Goal: Transaction & Acquisition: Obtain resource

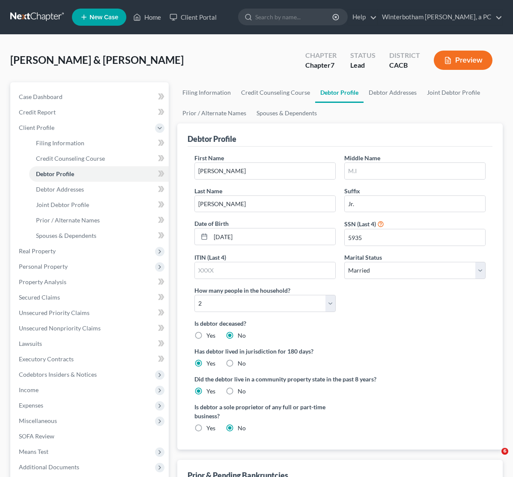
select select "1"
click at [31, 20] on link at bounding box center [37, 16] width 55 height 15
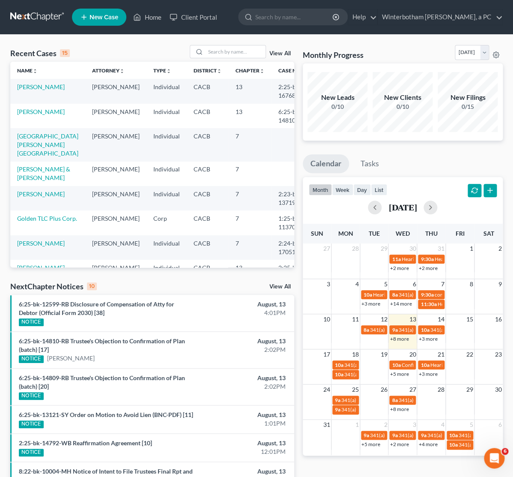
click at [279, 51] on div "View All" at bounding box center [242, 51] width 105 height 13
click at [276, 53] on link "View All" at bounding box center [280, 54] width 21 height 6
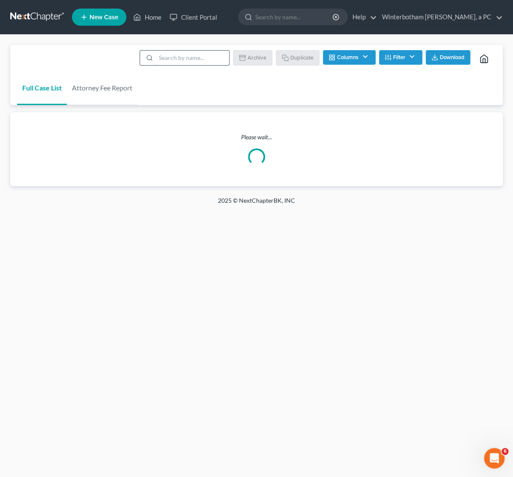
click at [163, 62] on input "search" at bounding box center [192, 58] width 73 height 15
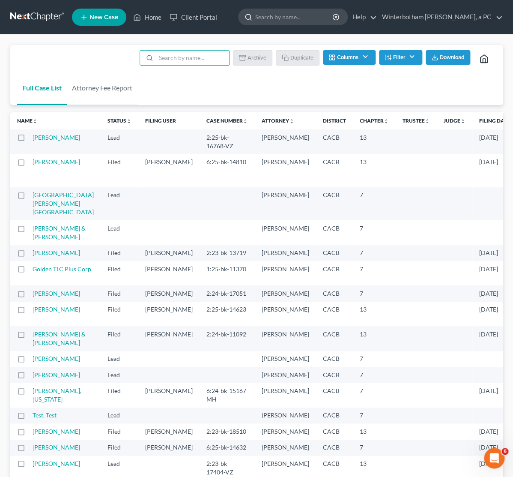
click at [283, 19] on input "search" at bounding box center [294, 17] width 78 height 16
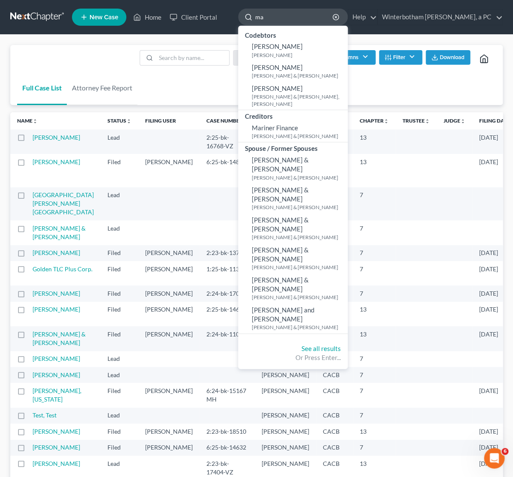
type input "m"
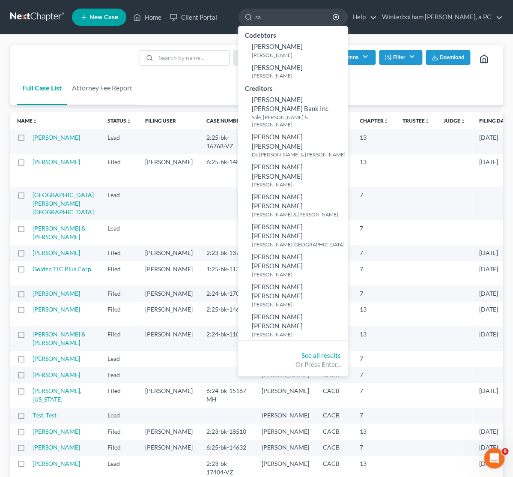
type input "s"
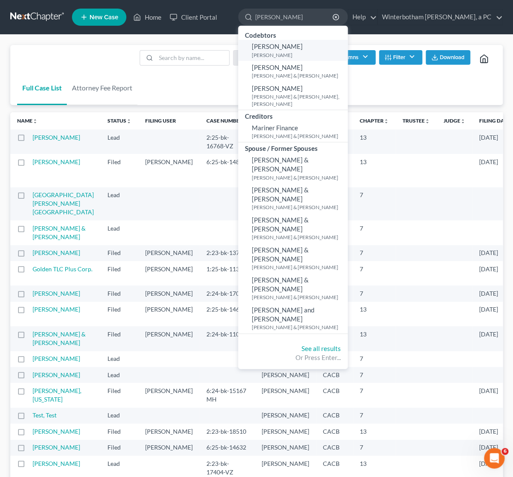
type input "[PERSON_NAME]"
click at [274, 50] on span "[PERSON_NAME]" at bounding box center [277, 46] width 51 height 8
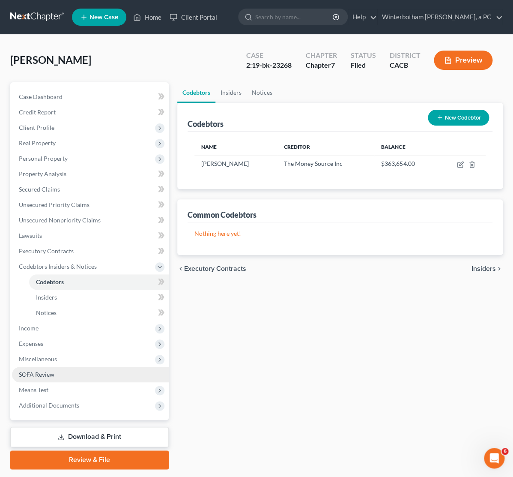
click at [44, 372] on span "SOFA Review" at bounding box center [37, 374] width 36 height 7
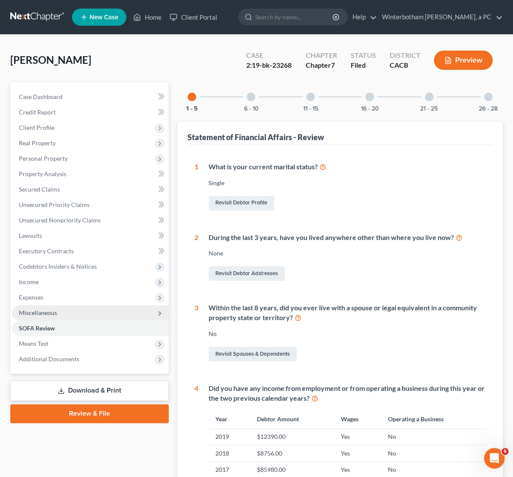
click at [53, 314] on span "Miscellaneous" at bounding box center [38, 312] width 38 height 7
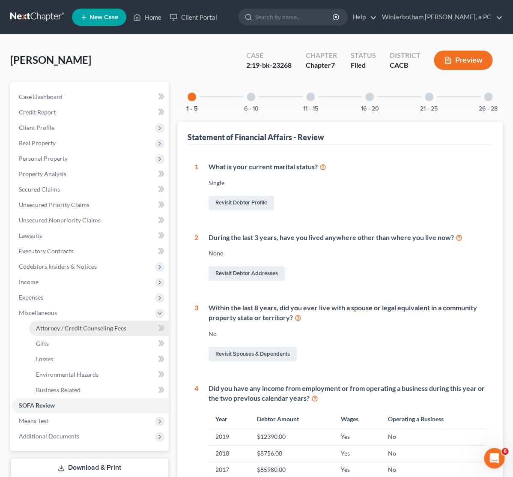
click at [57, 330] on span "Attorney / Credit Counseling Fees" at bounding box center [81, 327] width 90 height 7
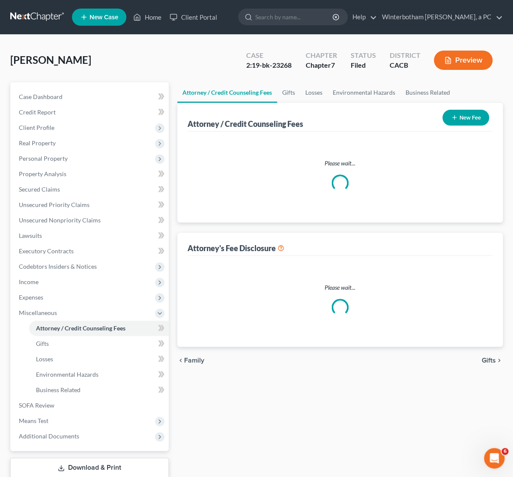
select select "1"
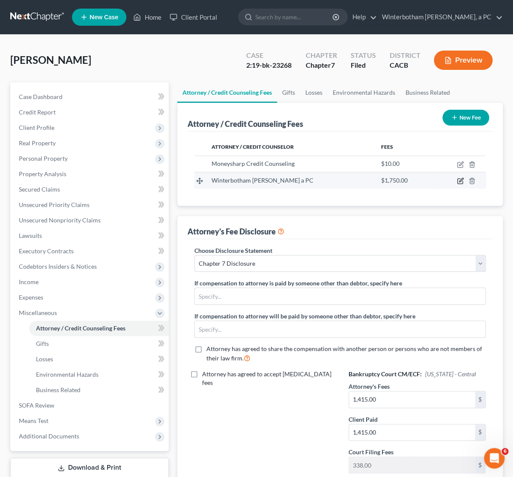
click at [461, 183] on icon "button" at bounding box center [460, 180] width 7 height 7
select select "4"
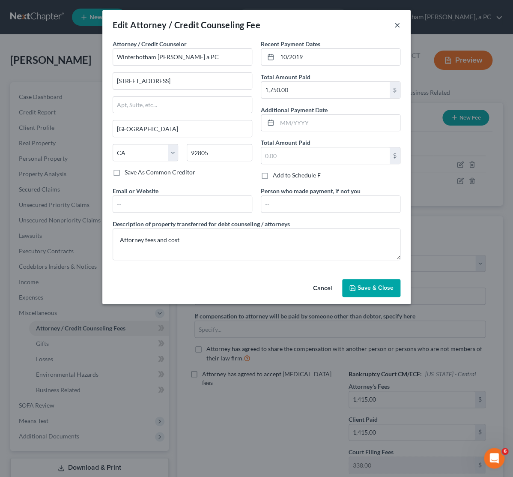
click at [397, 23] on button "×" at bounding box center [398, 25] width 6 height 10
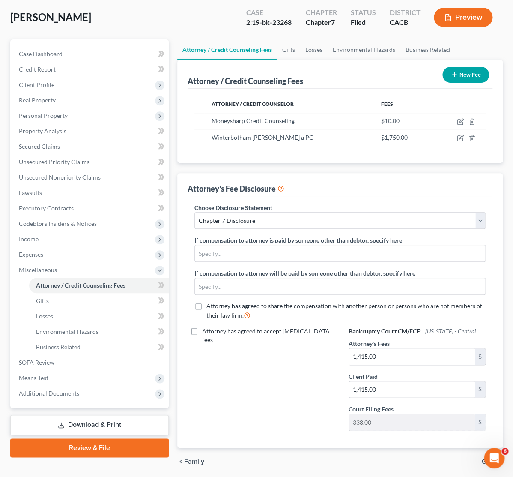
scroll to position [75, 0]
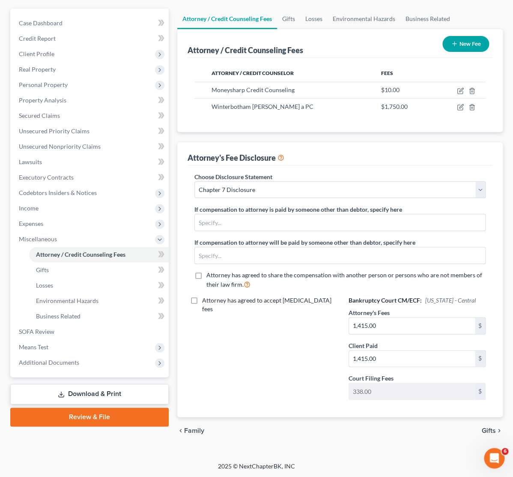
click at [90, 396] on link "Download & Print" at bounding box center [89, 394] width 159 height 20
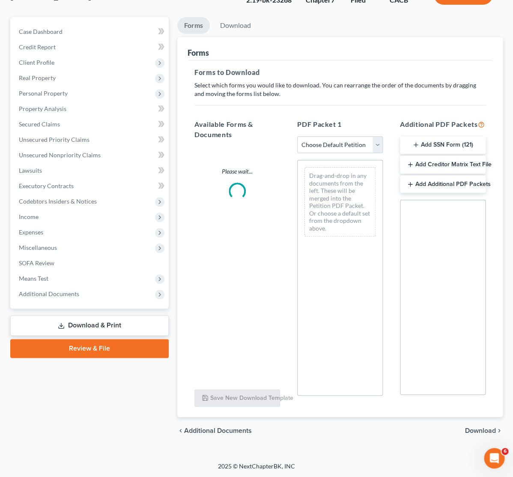
scroll to position [70, 0]
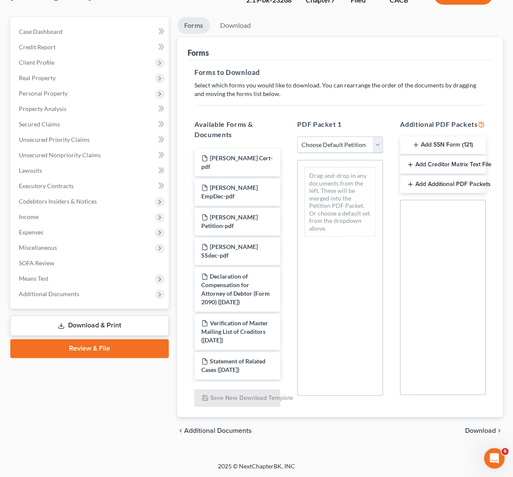
click at [297, 136] on select "Choose Default Petition PDF Packet Complete Bankruptcy Petition (all forms and …" at bounding box center [340, 144] width 86 height 17
select select "0"
click option "Complete Bankruptcy Petition (all forms and schedules)" at bounding box center [0, 0] width 0 height 0
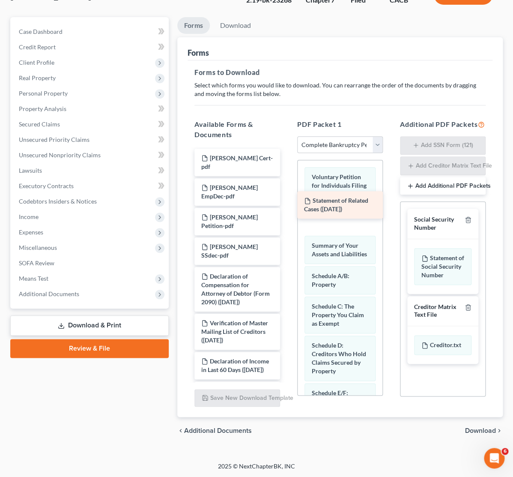
drag, startPoint x: 219, startPoint y: 321, endPoint x: 321, endPoint y: 200, distance: 158.2
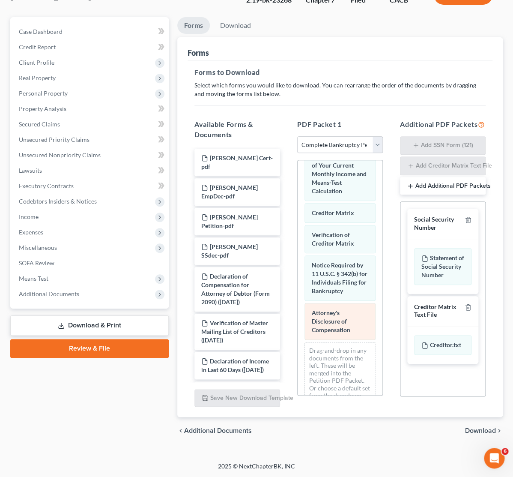
scroll to position [543, 0]
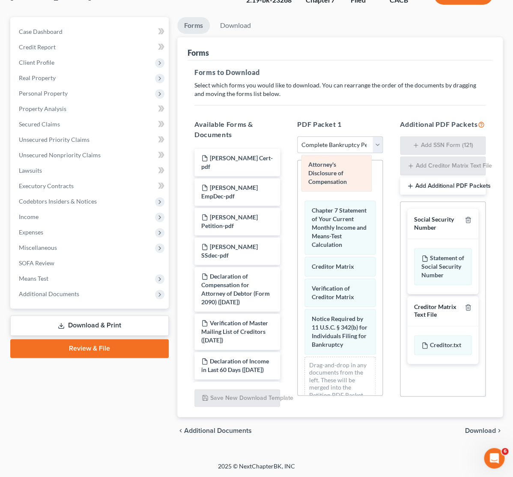
drag, startPoint x: 338, startPoint y: 345, endPoint x: 334, endPoint y: 183, distance: 161.6
click at [334, 183] on div "Attorney's Disclosure of Compensation Voluntary Petition for Individuals Filing…" at bounding box center [340, 25] width 85 height 816
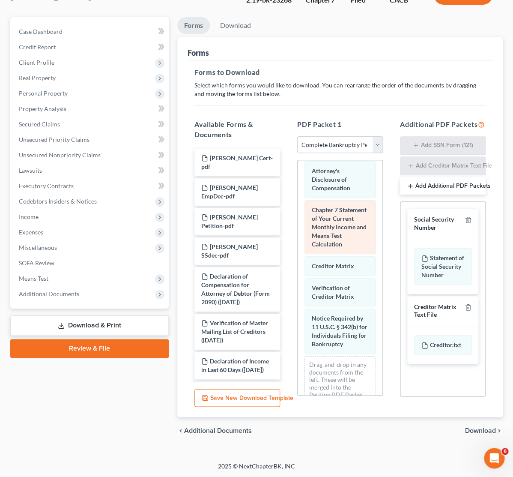
scroll to position [501, 0]
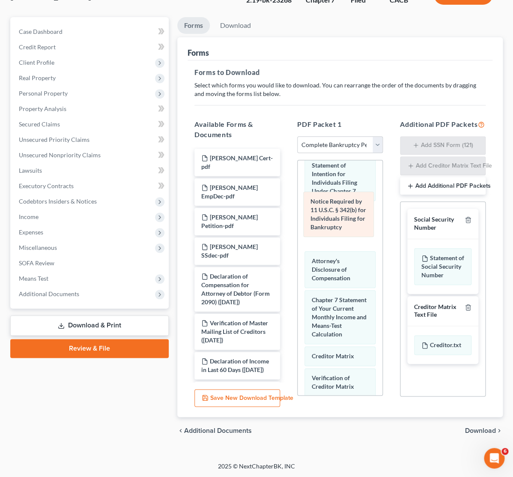
drag, startPoint x: 348, startPoint y: 381, endPoint x: 347, endPoint y: 222, distance: 158.2
click at [347, 222] on div "Notice Required by 11 U.S.C. § 342(b) for Individuals Filing for Bankruptcy Vol…" at bounding box center [340, 67] width 85 height 816
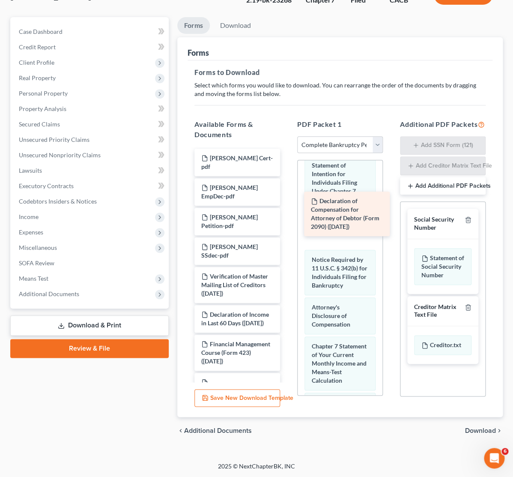
drag, startPoint x: 249, startPoint y: 243, endPoint x: 358, endPoint y: 207, distance: 115.3
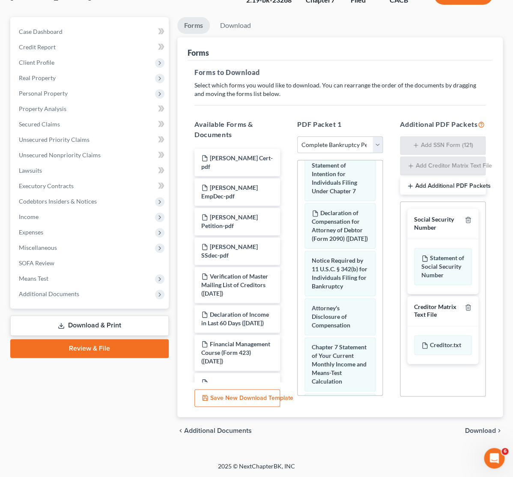
scroll to position [642, 0]
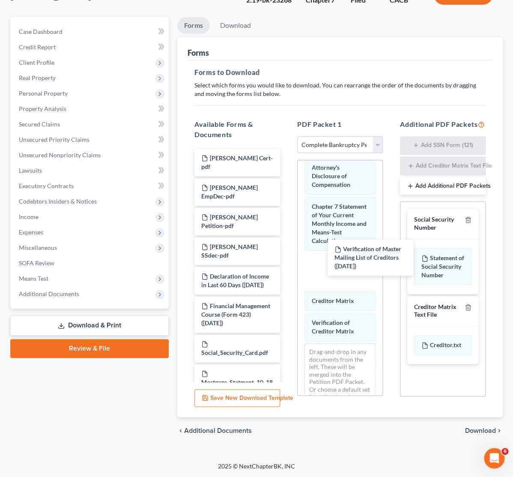
drag, startPoint x: 242, startPoint y: 261, endPoint x: 355, endPoint y: 287, distance: 116.0
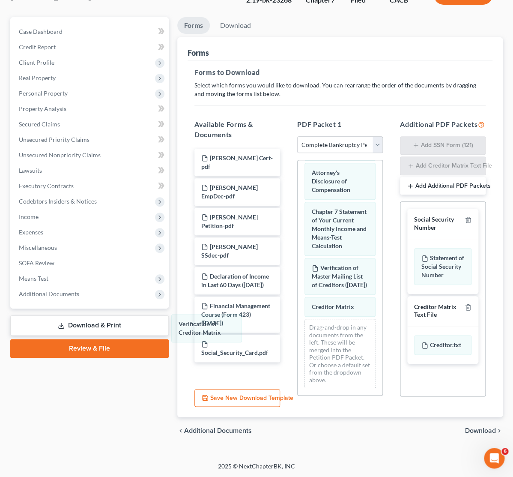
drag, startPoint x: 347, startPoint y: 348, endPoint x: 280, endPoint y: 327, distance: 70.1
click at [469, 223] on icon "button" at bounding box center [468, 219] width 7 height 7
click at [469, 304] on icon "button" at bounding box center [468, 307] width 7 height 7
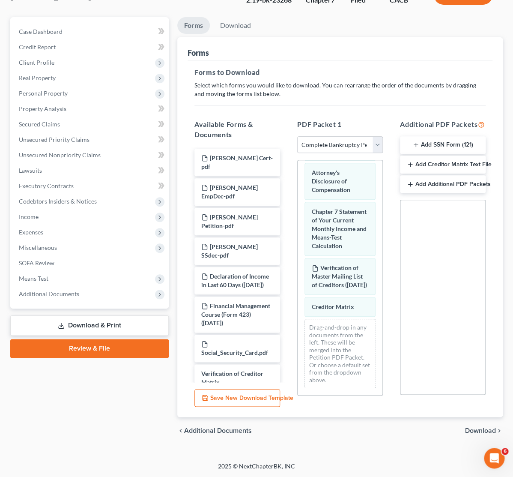
click at [475, 433] on span "Download" at bounding box center [480, 430] width 31 height 7
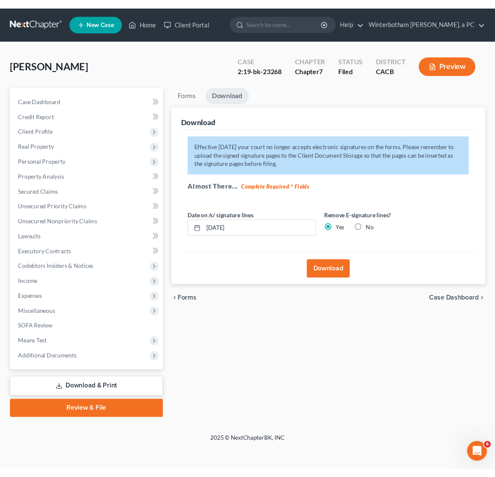
scroll to position [0, 0]
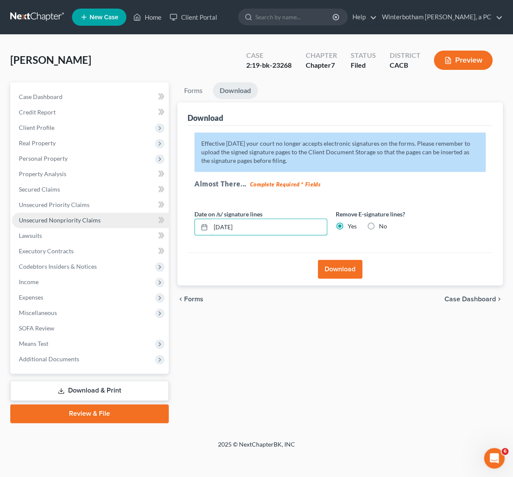
drag, startPoint x: 279, startPoint y: 227, endPoint x: 150, endPoint y: 216, distance: 129.4
click at [211, 219] on input "[DATE]" at bounding box center [269, 227] width 116 height 16
click at [326, 266] on button "Download" at bounding box center [340, 269] width 45 height 19
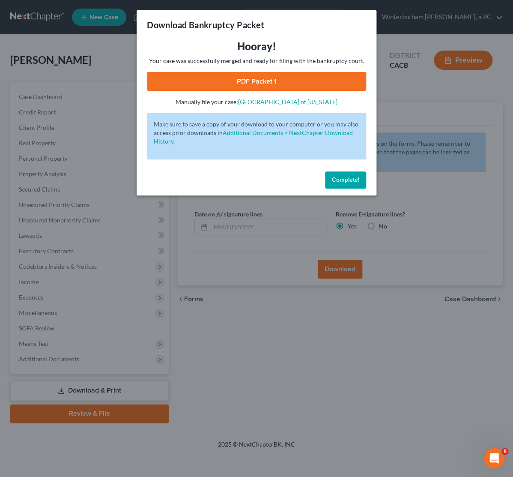
click at [220, 83] on link "PDF Packet 1" at bounding box center [256, 81] width 219 height 19
click at [258, 85] on link "PDF Packet 1" at bounding box center [256, 81] width 219 height 19
click at [441, 92] on div "Download Bankruptcy Packet Hooray! Your case was successfully merged and ready …" at bounding box center [256, 238] width 513 height 477
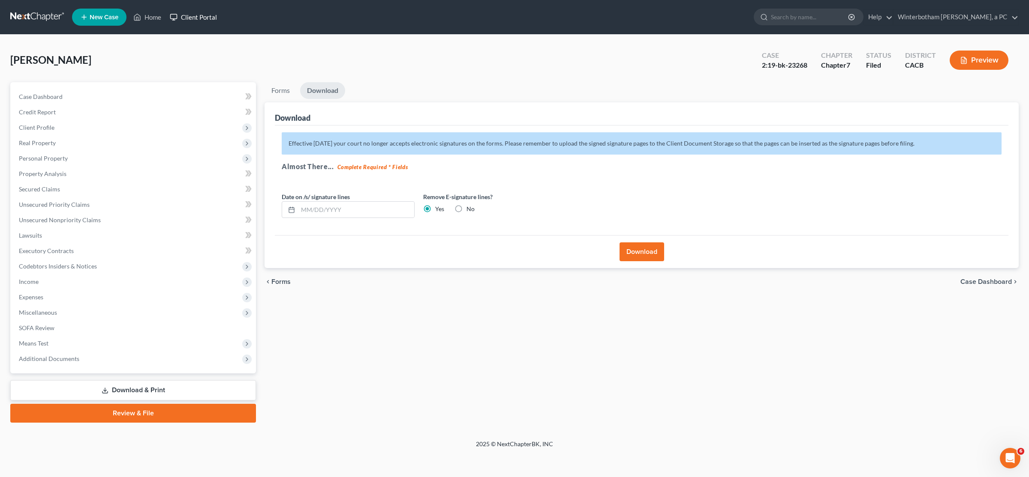
click at [213, 20] on link "Client Portal" at bounding box center [193, 16] width 56 height 15
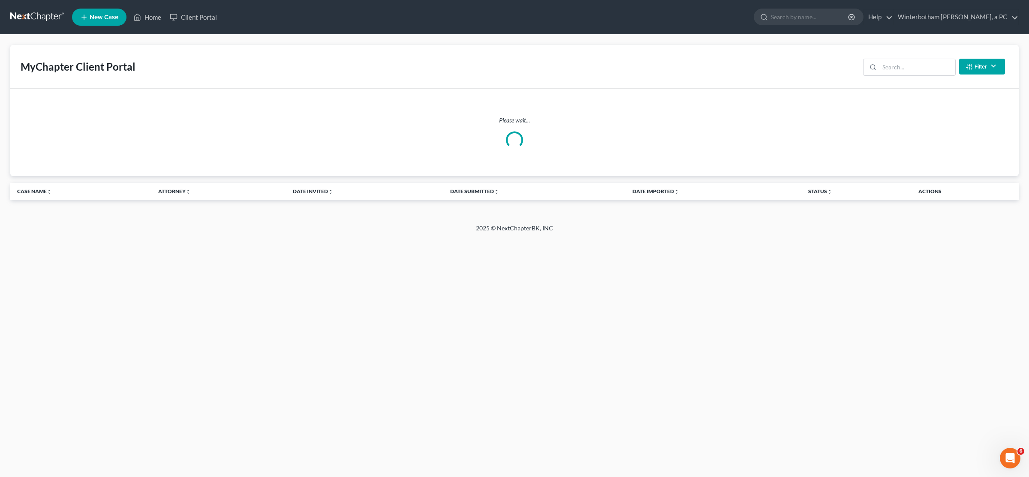
click at [113, 18] on span "New Case" at bounding box center [104, 17] width 29 height 6
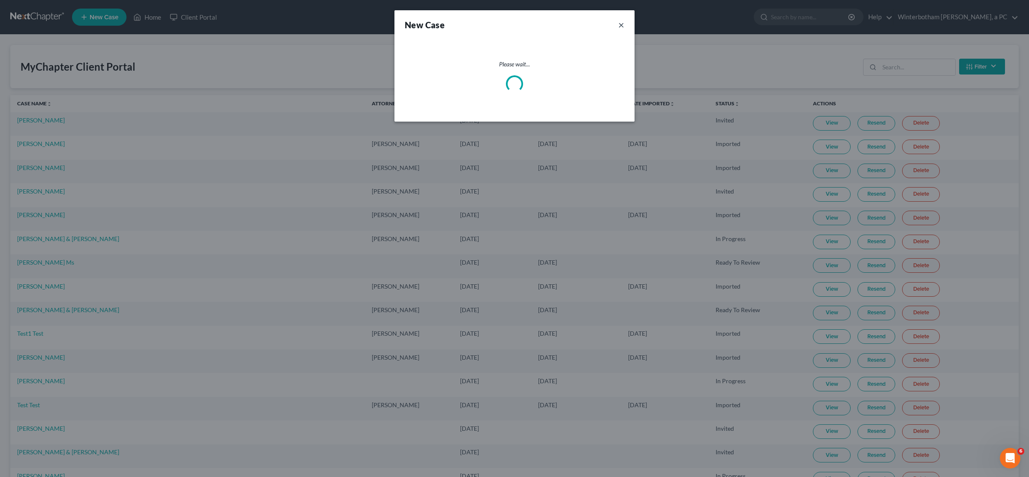
click at [513, 25] on button "×" at bounding box center [621, 25] width 6 height 12
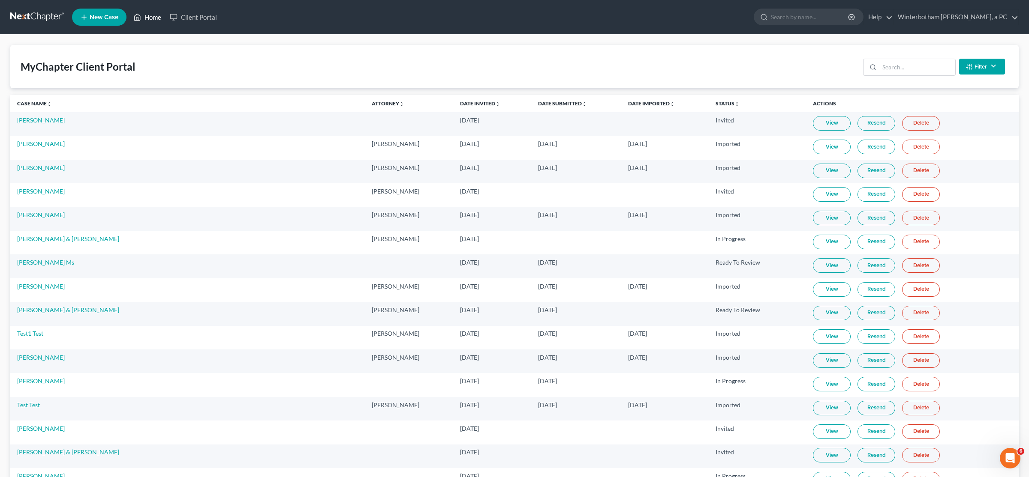
click at [143, 20] on link "Home" at bounding box center [147, 16] width 36 height 15
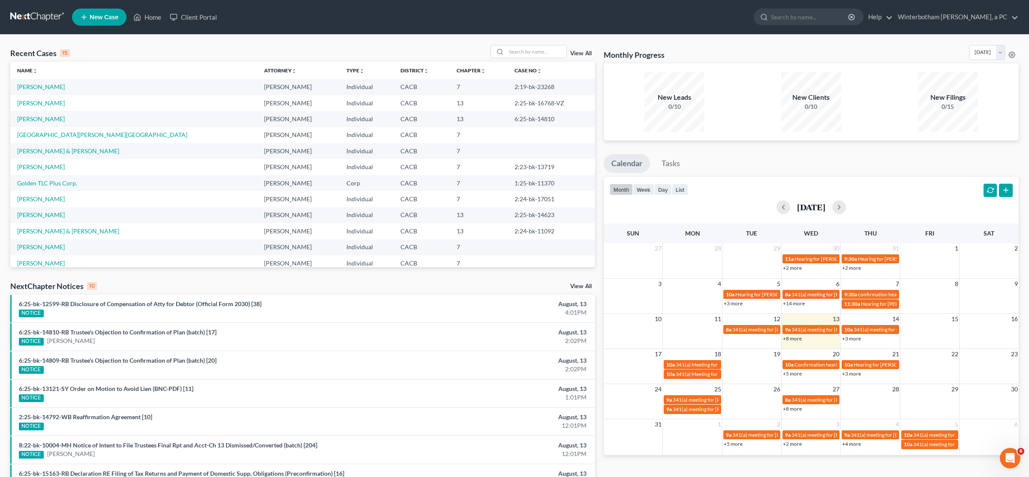
click at [513, 54] on link "View All" at bounding box center [580, 54] width 21 height 6
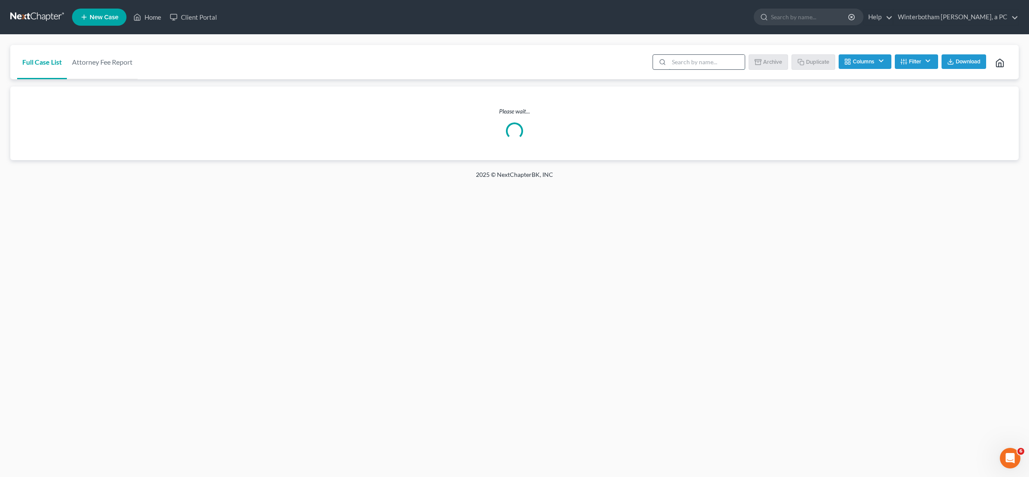
click at [513, 62] on input "search" at bounding box center [707, 62] width 76 height 15
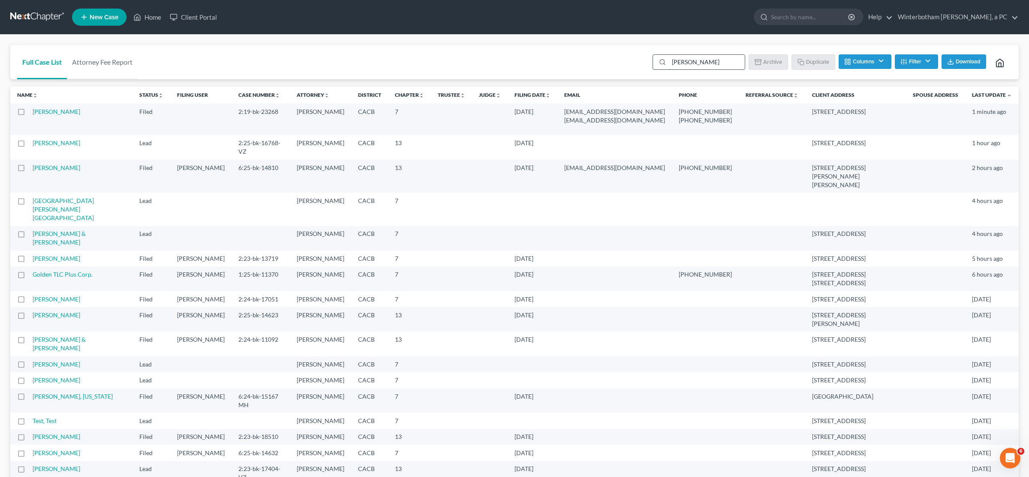
type input "[PERSON_NAME]"
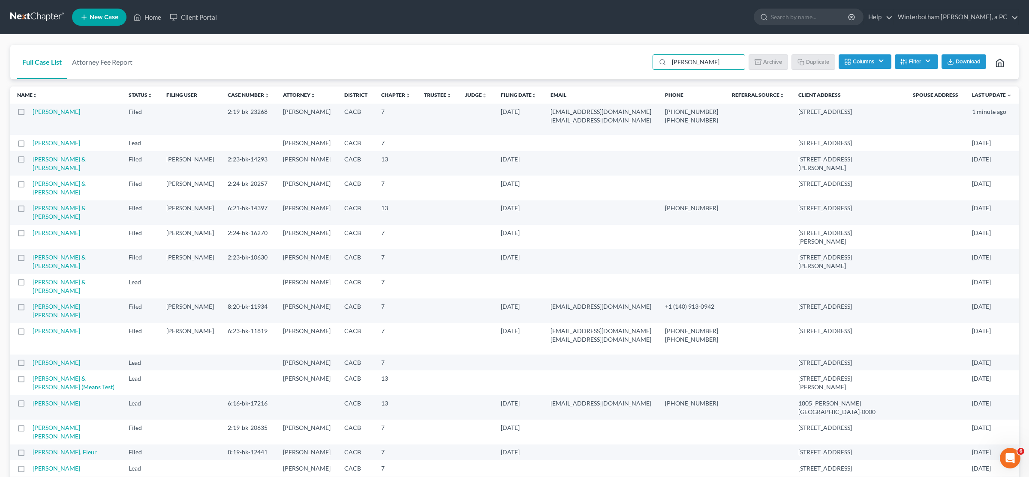
drag, startPoint x: 282, startPoint y: 114, endPoint x: 223, endPoint y: 34, distance: 98.9
click at [223, 34] on main "Full Case List Attorney Fee Report [PERSON_NAME] Download Archive Un-archive Du…" at bounding box center [514, 283] width 1029 height 498
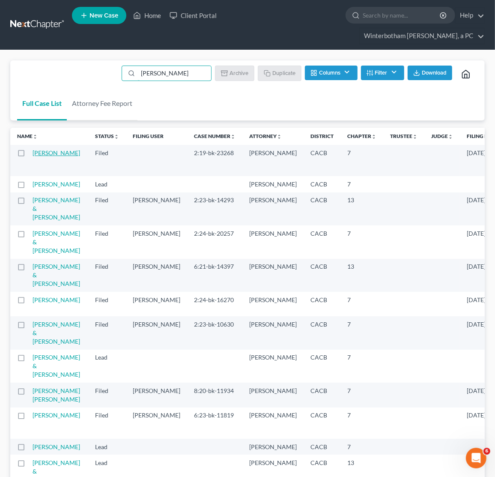
click at [41, 149] on link "[PERSON_NAME]" at bounding box center [57, 152] width 48 height 7
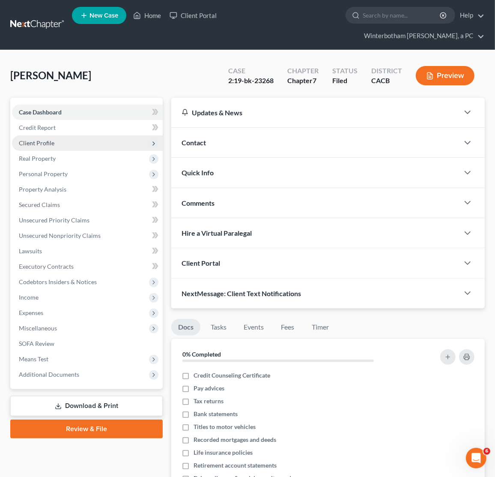
click at [41, 139] on span "Client Profile" at bounding box center [37, 142] width 36 height 7
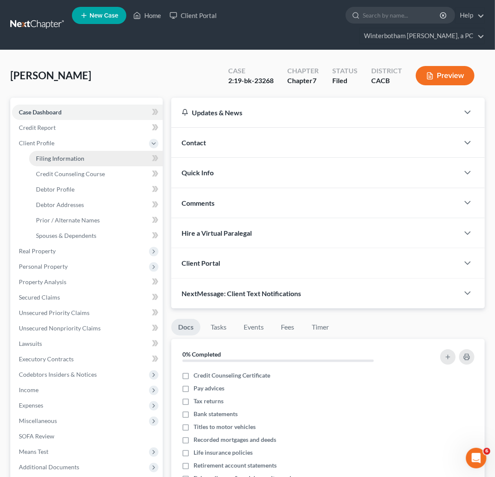
click at [56, 155] on span "Filing Information" at bounding box center [60, 158] width 48 height 7
select select "1"
select select "0"
select select "7"
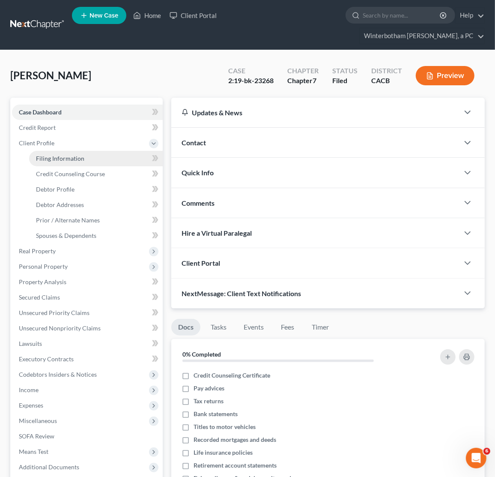
select select "0"
select select "4"
select select "1"
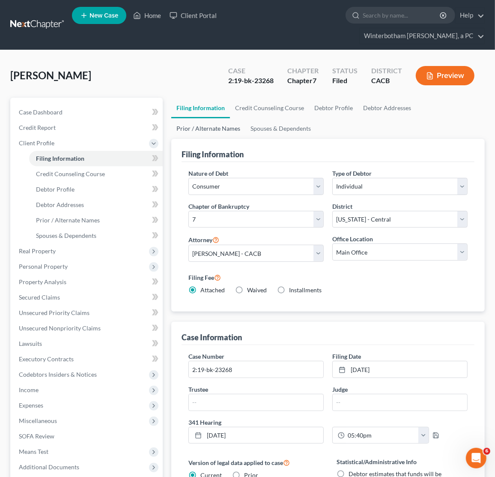
click at [216, 118] on link "Prior / Alternate Names" at bounding box center [208, 128] width 74 height 21
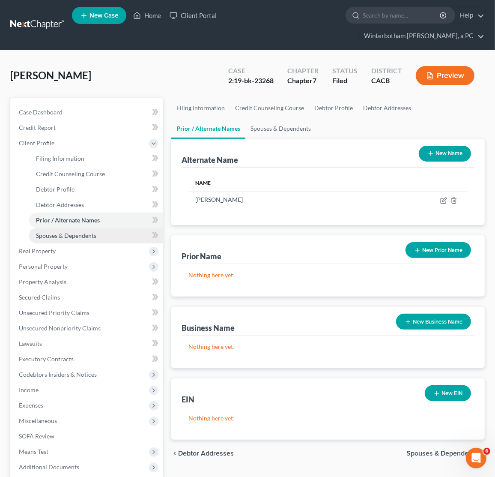
click at [86, 232] on span "Spouses & Dependents" at bounding box center [66, 235] width 60 height 7
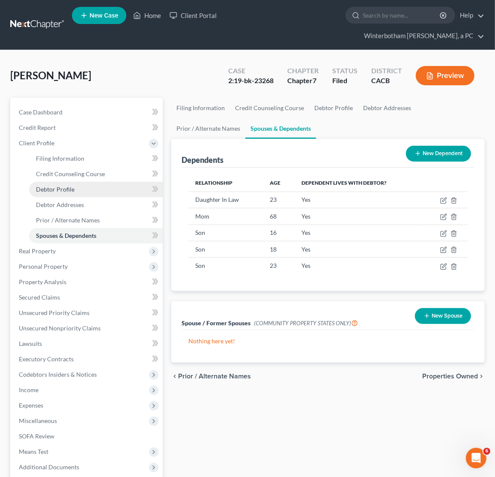
click at [58, 186] on span "Debtor Profile" at bounding box center [55, 189] width 39 height 7
select select "0"
select select "5"
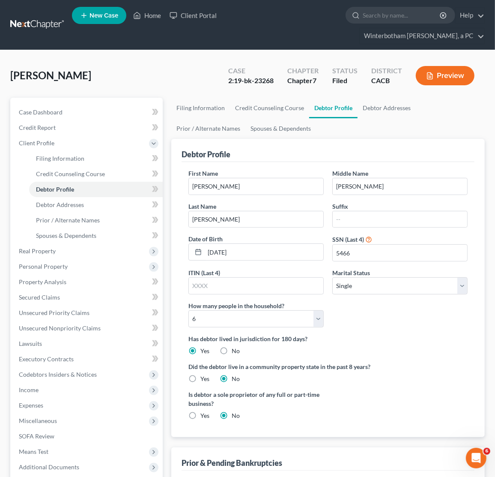
click at [21, 21] on link at bounding box center [37, 24] width 55 height 15
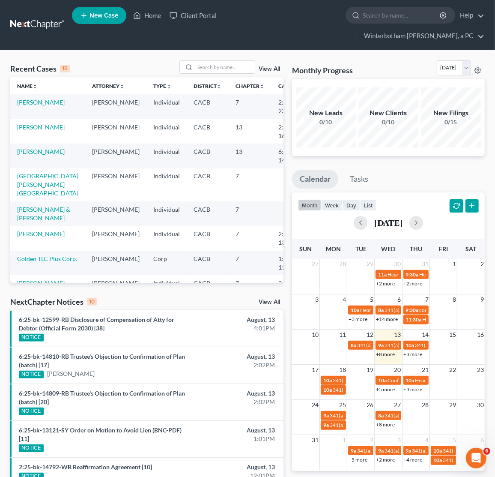
click at [274, 66] on link "View All" at bounding box center [269, 69] width 21 height 6
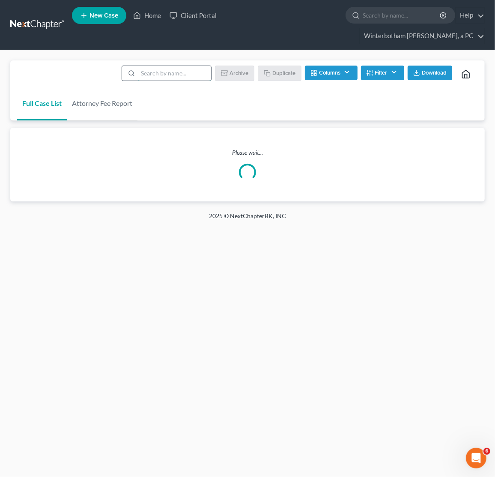
click at [148, 66] on input "search" at bounding box center [174, 73] width 73 height 15
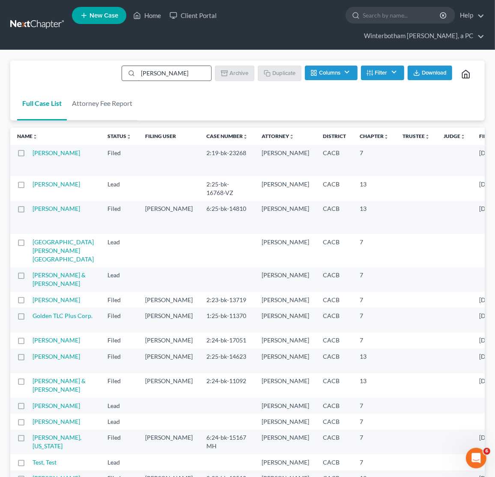
type input "[PERSON_NAME]"
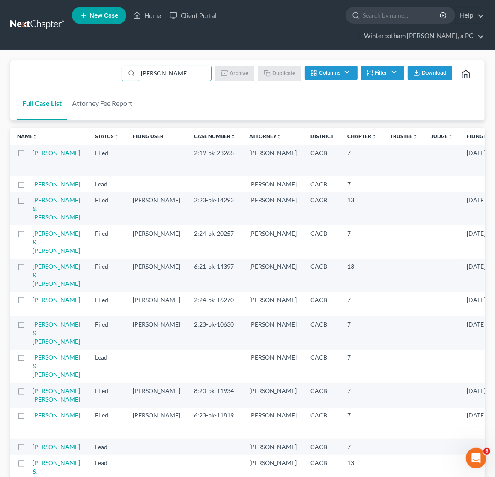
click at [47, 176] on td "[PERSON_NAME]" at bounding box center [61, 184] width 56 height 16
click at [42, 180] on link "[PERSON_NAME]" at bounding box center [57, 183] width 48 height 7
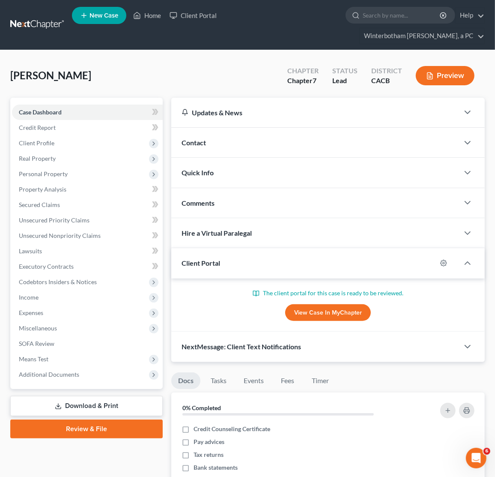
click at [57, 396] on link "Download & Print" at bounding box center [86, 406] width 153 height 20
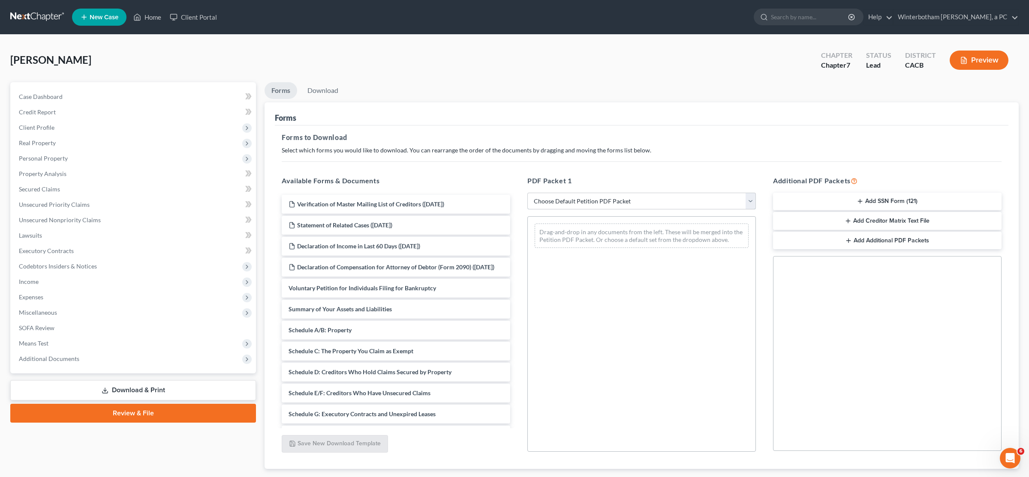
click at [495, 193] on select "Choose Default Petition PDF Packet Complete Bankruptcy Petition (all forms and …" at bounding box center [641, 201] width 228 height 17
select select "0"
click option "Complete Bankruptcy Petition (all forms and schedules)" at bounding box center [0, 0] width 0 height 0
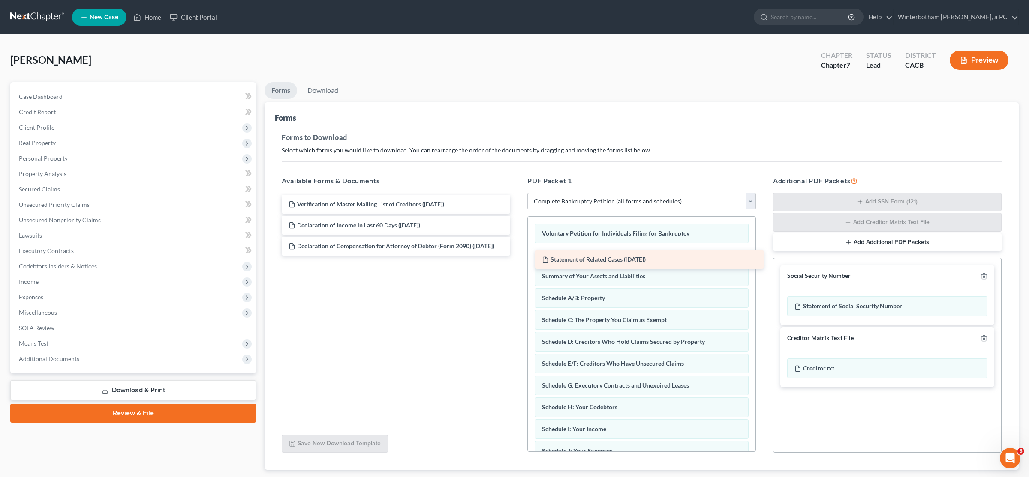
drag, startPoint x: 366, startPoint y: 222, endPoint x: 621, endPoint y: 251, distance: 255.8
click at [495, 251] on div "Statement of Related Cases (07/23/2025) Verification of Master Mailing List of …" at bounding box center [396, 225] width 242 height 61
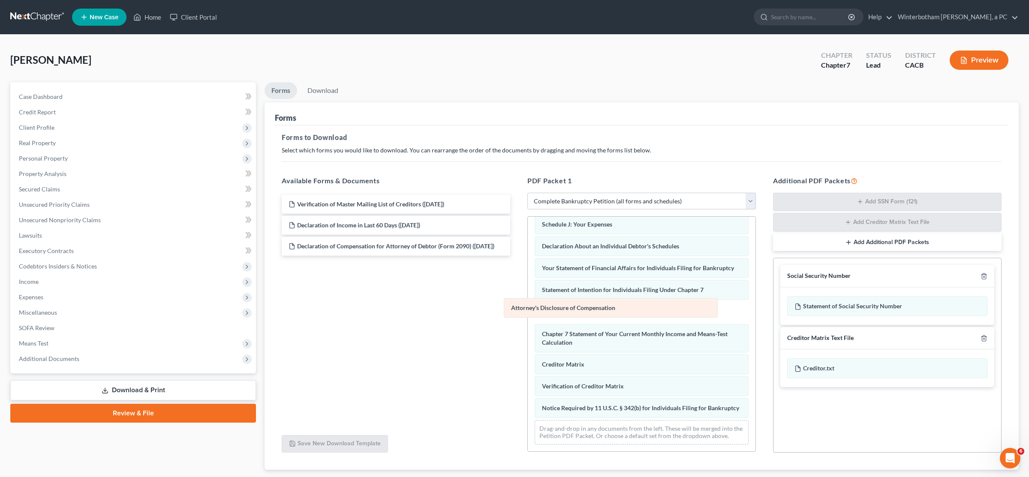
drag, startPoint x: 631, startPoint y: 408, endPoint x: 600, endPoint y: 309, distance: 104.5
click at [495, 309] on div "Attorney's Disclosure of Compensation Voluntary Petition for Individuals Filing…" at bounding box center [642, 220] width 228 height 462
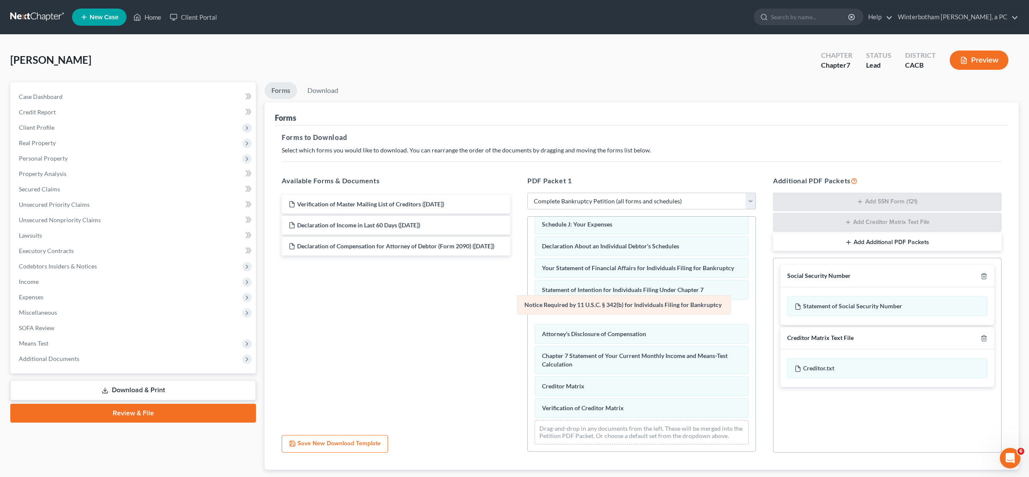
drag, startPoint x: 596, startPoint y: 410, endPoint x: 580, endPoint y: 307, distance: 104.1
click at [495, 307] on div "Notice Required by 11 U.S.C. § 342(b) for Individuals Filing for Bankruptcy Vol…" at bounding box center [642, 220] width 228 height 462
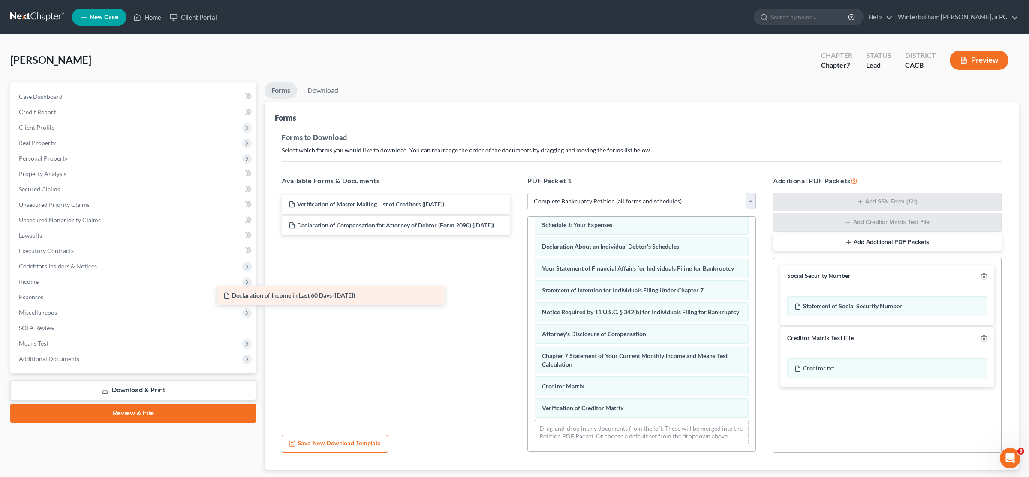
drag, startPoint x: 396, startPoint y: 220, endPoint x: 335, endPoint y: 289, distance: 92.3
click at [333, 256] on div "Declaration of Income in Last 60 Days (07/23/2025) Verification of Master Maili…" at bounding box center [396, 225] width 242 height 61
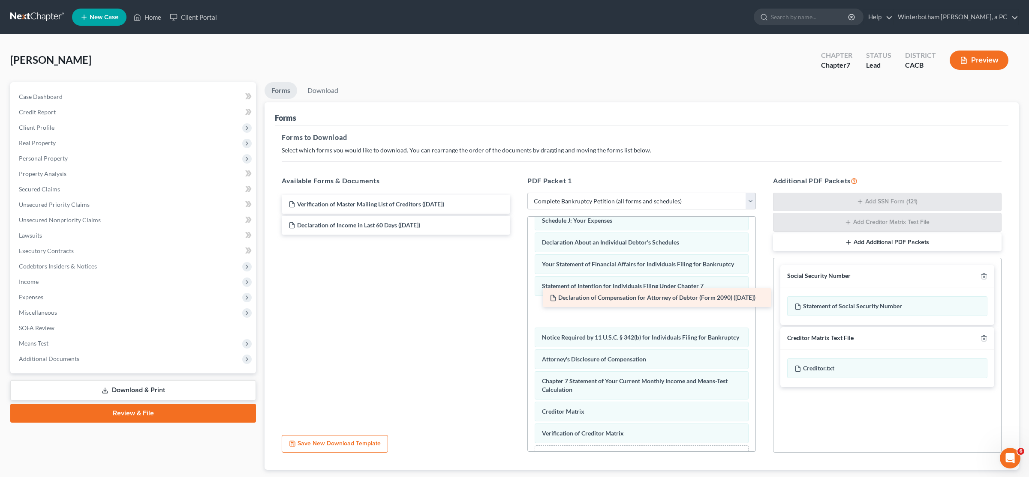
drag, startPoint x: 373, startPoint y: 231, endPoint x: 633, endPoint y: 306, distance: 270.3
click at [495, 235] on div "Declaration of Compensation for Attorney of Debtor (Form 2090) (07/23/2025) Ver…" at bounding box center [396, 215] width 242 height 40
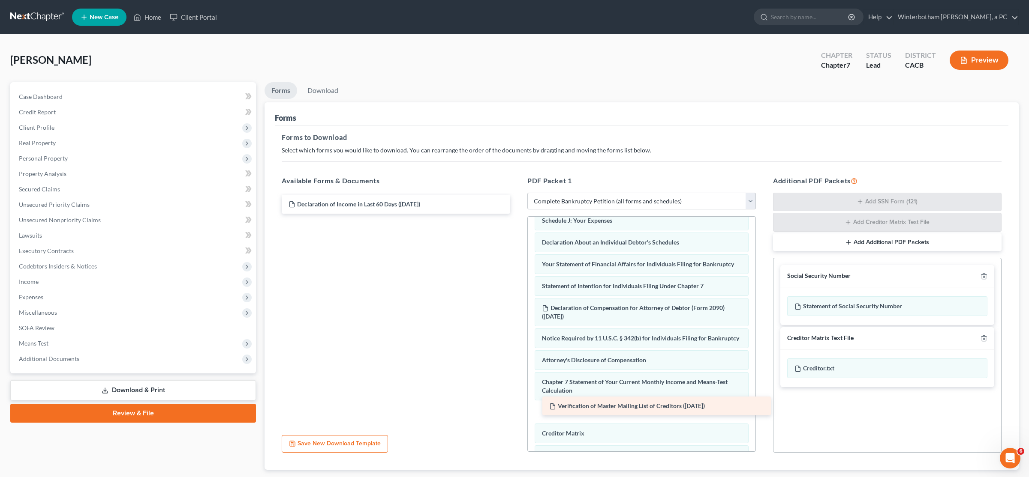
drag, startPoint x: 423, startPoint y: 210, endPoint x: 682, endPoint y: 416, distance: 331.3
click at [495, 214] on div "Verification of Master Mailing List of Creditors (07/23/2025) Verification of M…" at bounding box center [396, 204] width 242 height 19
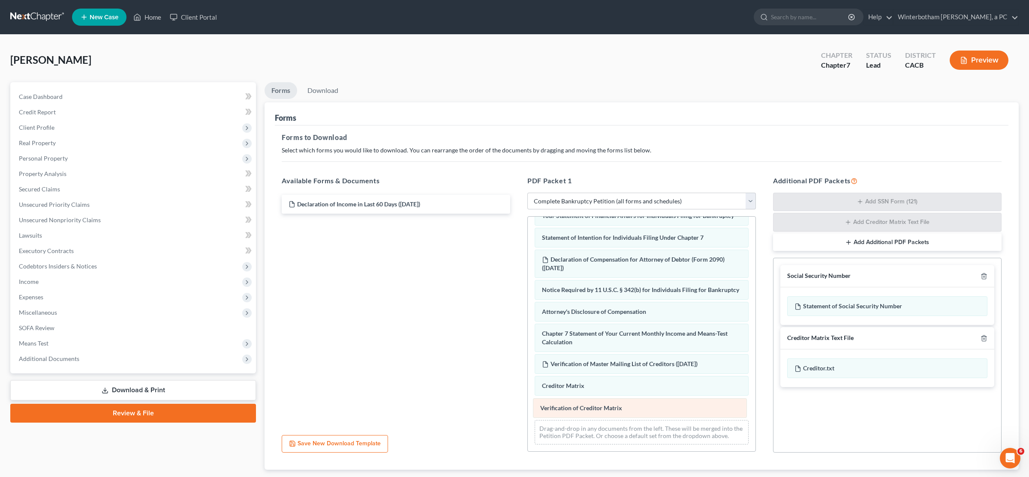
scroll to position [263, 0]
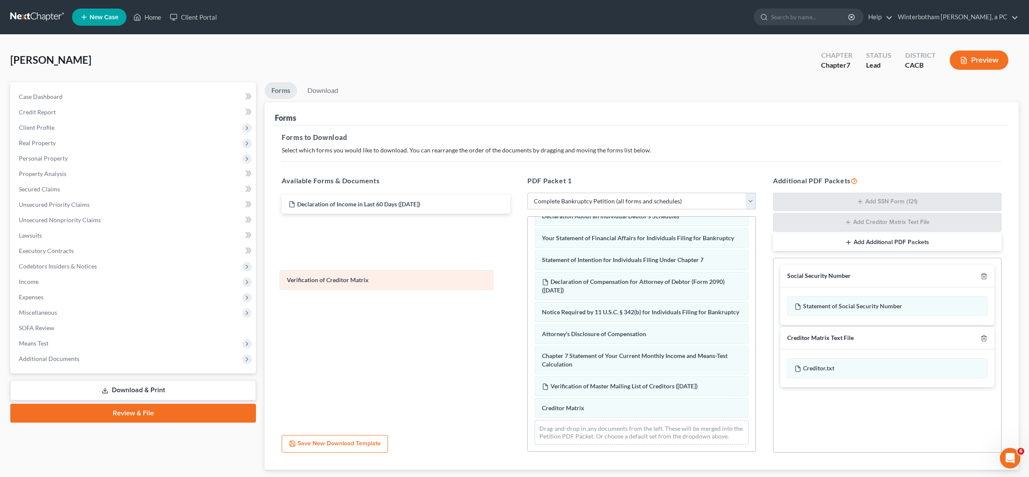
drag, startPoint x: 684, startPoint y: 407, endPoint x: 435, endPoint y: 278, distance: 280.1
click at [495, 278] on div "Verification of Creditor Matrix Voluntary Petition for Individuals Filing for B…" at bounding box center [642, 205] width 228 height 492
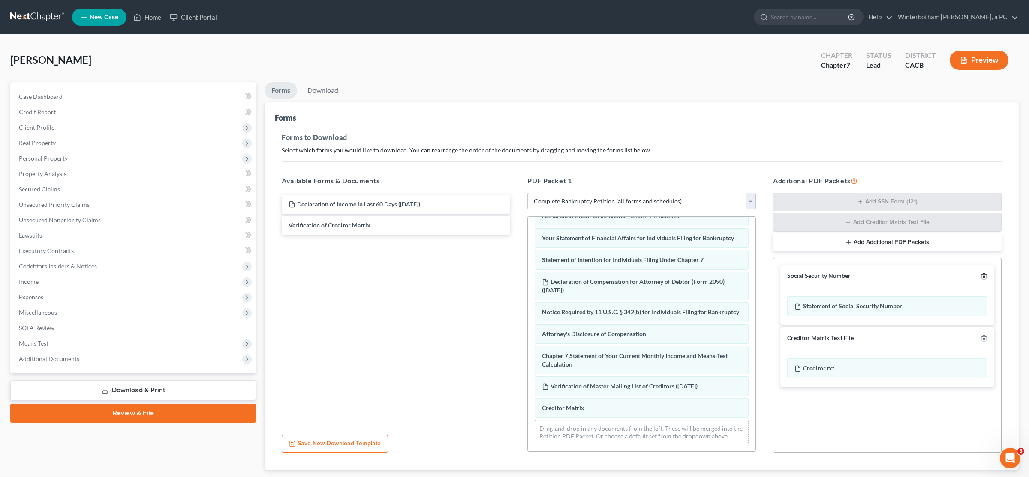
click at [495, 276] on icon "button" at bounding box center [983, 276] width 7 height 7
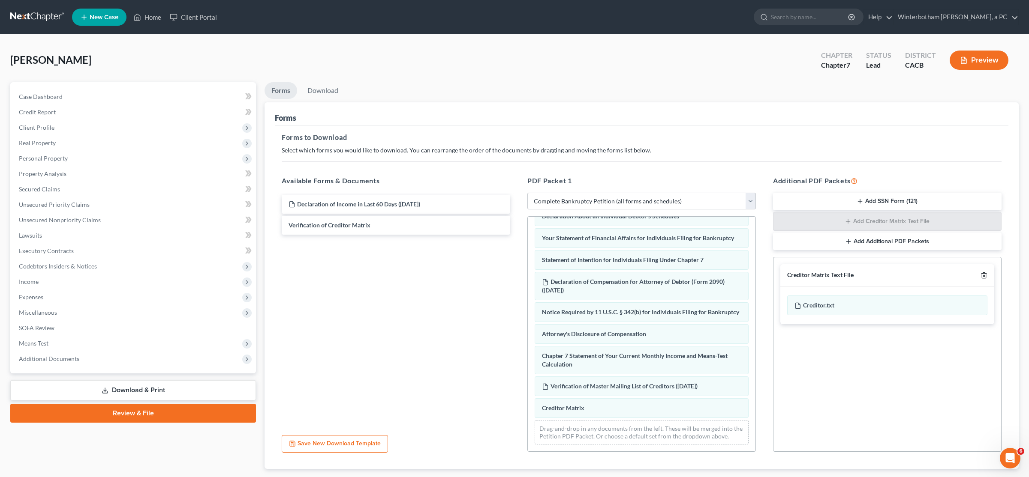
click at [495, 276] on icon "button" at bounding box center [983, 275] width 7 height 7
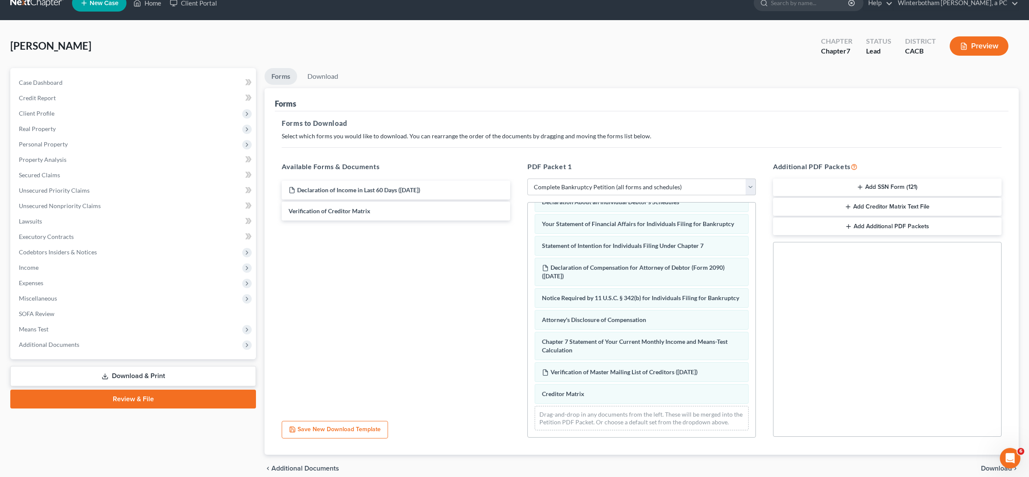
scroll to position [52, 0]
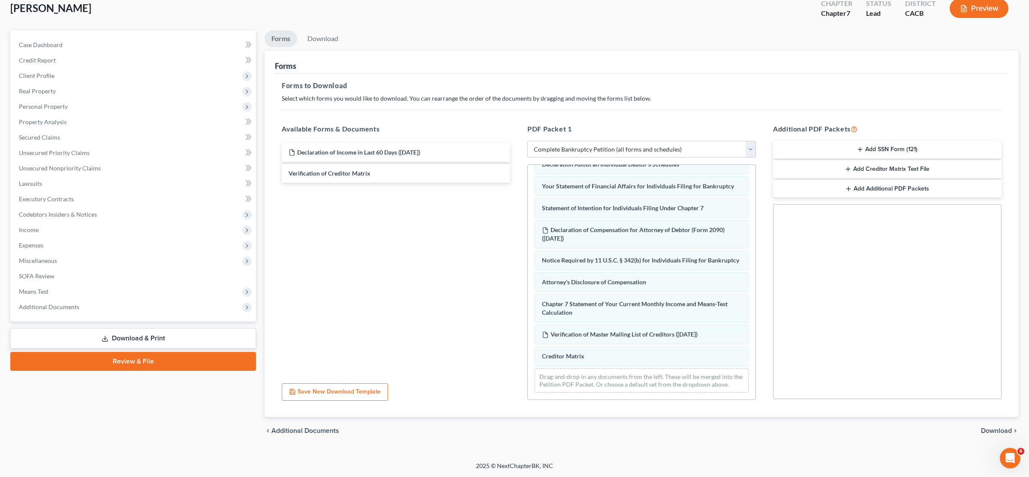
click at [495, 431] on span "Download" at bounding box center [996, 431] width 31 height 7
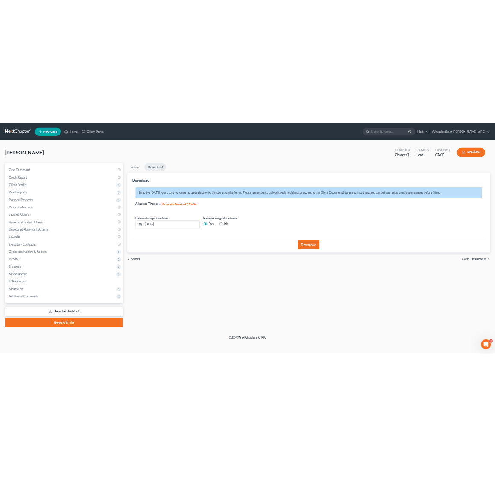
scroll to position [0, 0]
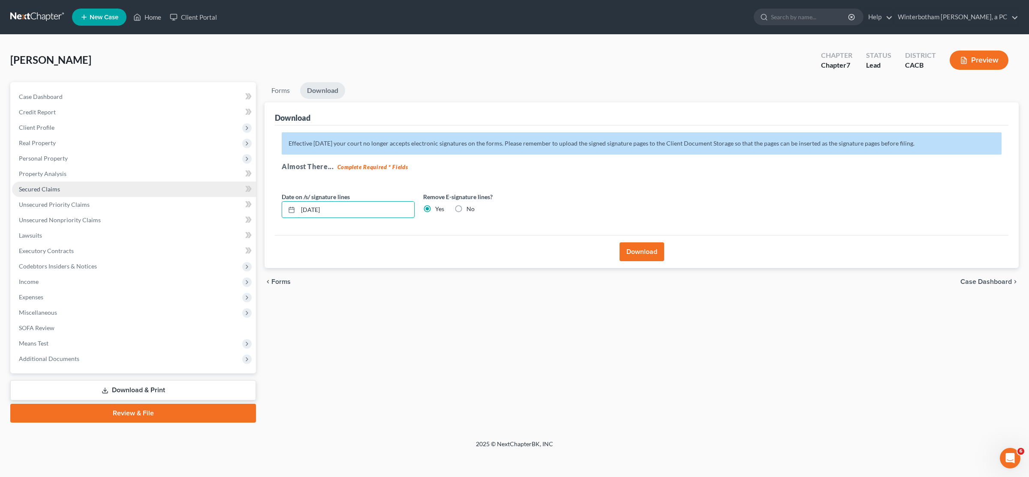
drag, startPoint x: 396, startPoint y: 207, endPoint x: 253, endPoint y: 196, distance: 144.0
click at [298, 202] on input "[DATE]" at bounding box center [356, 210] width 116 height 16
click at [495, 257] on button "Download" at bounding box center [641, 252] width 45 height 19
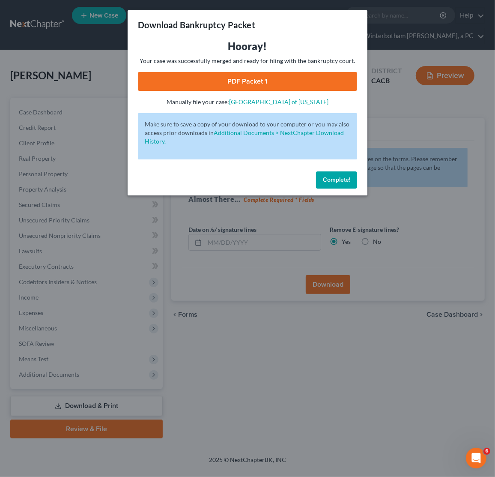
click at [254, 84] on link "PDF Packet 1" at bounding box center [247, 81] width 219 height 19
click at [101, 64] on div "Download Bankruptcy Packet Hooray! Your case was successfully merged and ready …" at bounding box center [247, 238] width 495 height 477
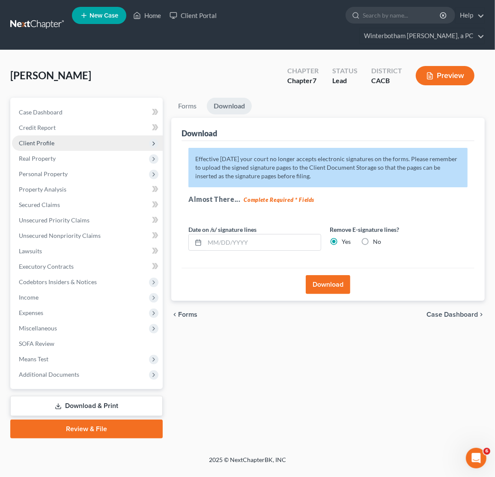
click at [43, 139] on span "Client Profile" at bounding box center [37, 142] width 36 height 7
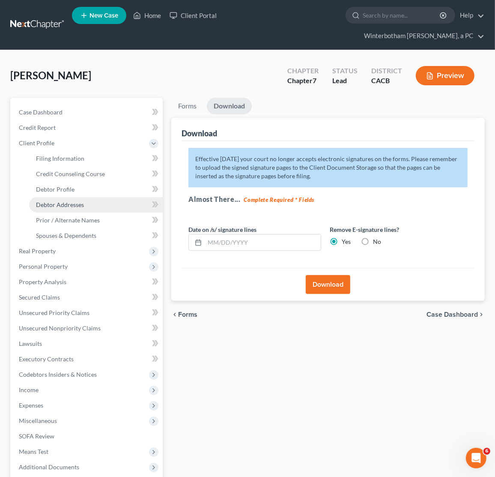
click at [64, 197] on link "Debtor Addresses" at bounding box center [96, 204] width 134 height 15
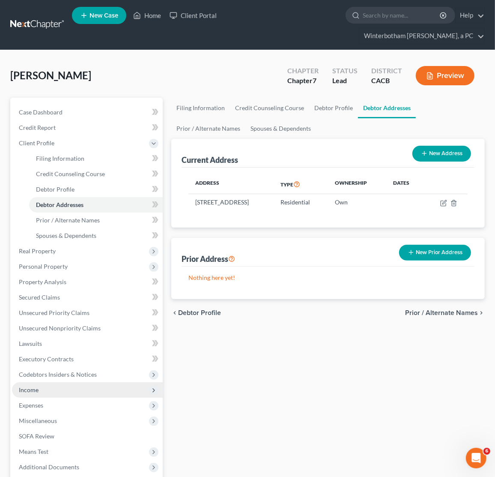
click at [33, 386] on span "Income" at bounding box center [29, 389] width 20 height 7
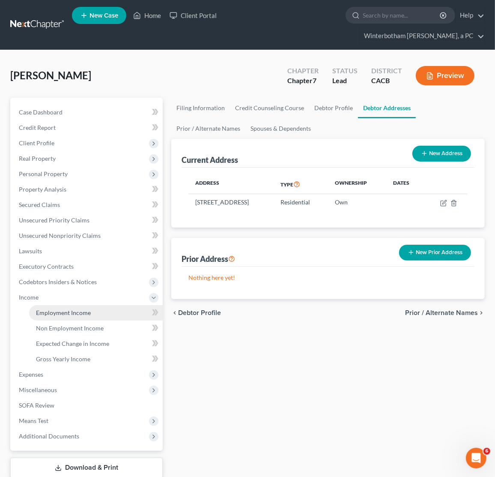
click at [63, 305] on link "Employment Income" at bounding box center [96, 312] width 134 height 15
